Goal: Find specific page/section: Find specific page/section

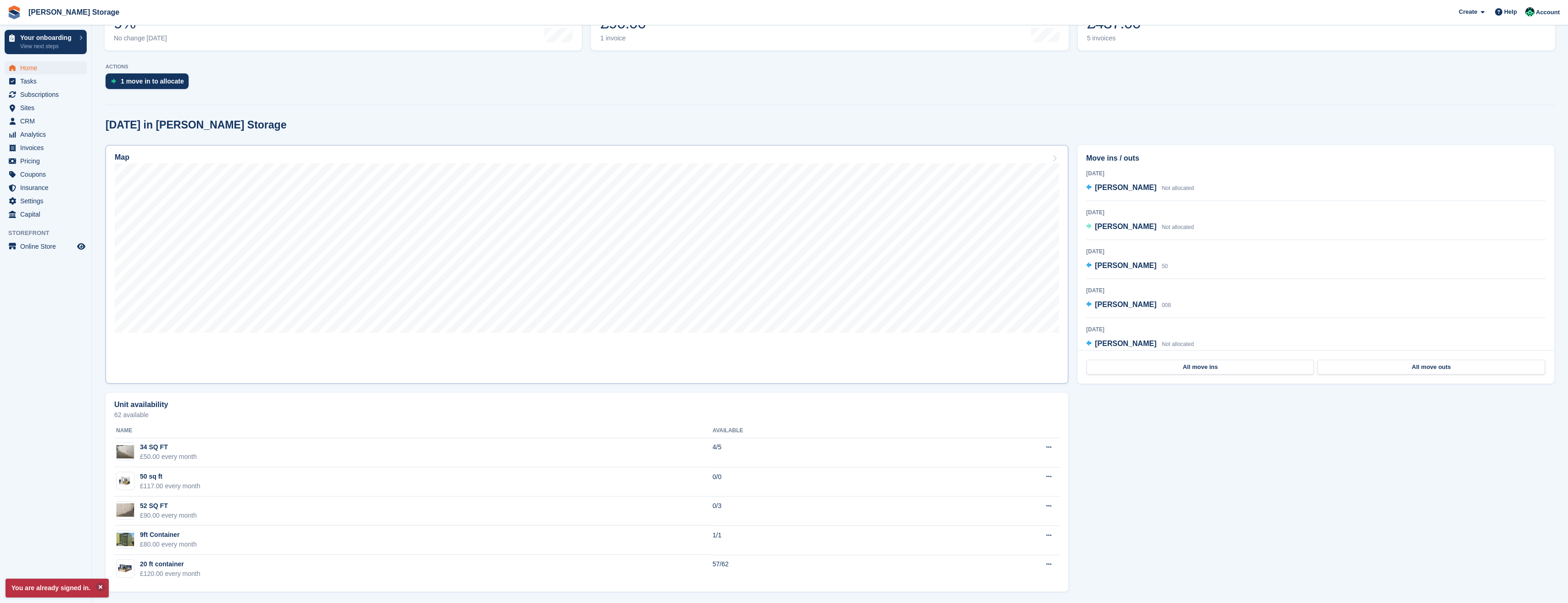
scroll to position [183, 0]
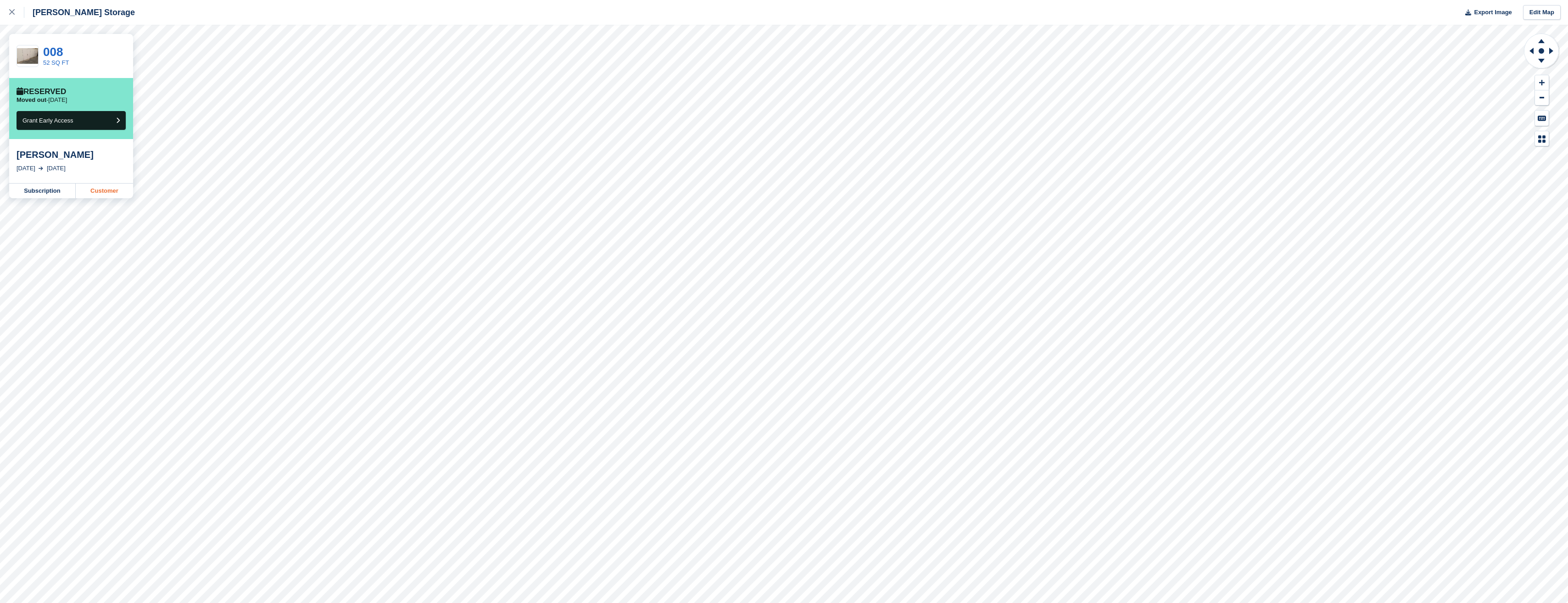
click at [108, 192] on link "Customer" at bounding box center [105, 191] width 57 height 15
